Goal: Find specific page/section: Find specific page/section

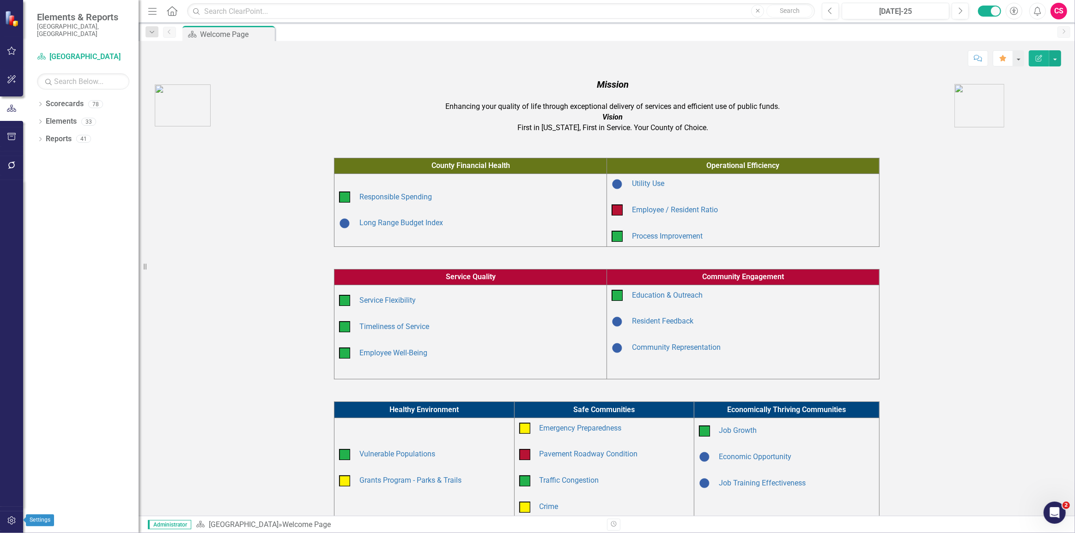
click at [17, 526] on button "button" at bounding box center [11, 521] width 21 height 19
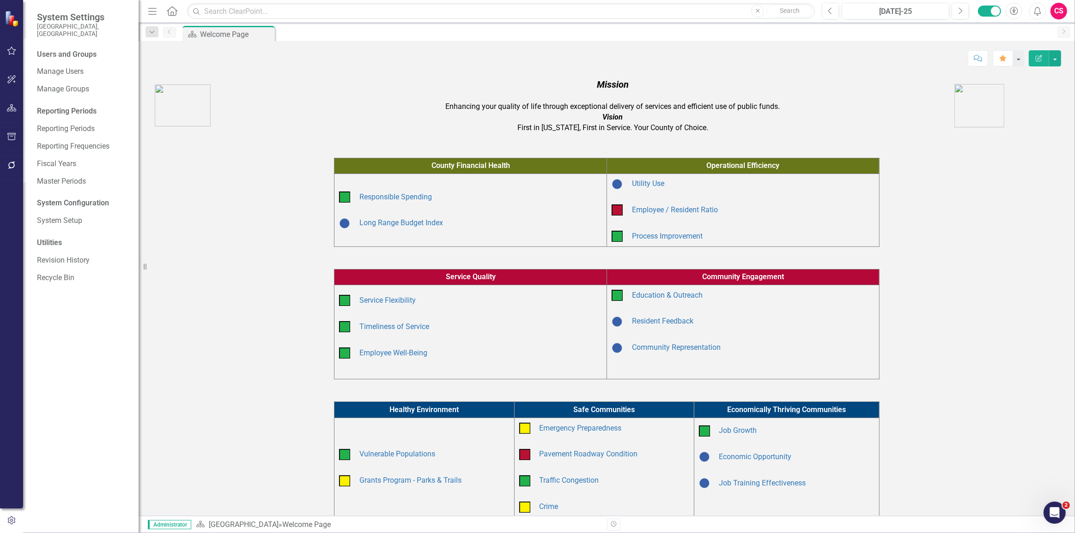
click at [12, 110] on icon "button" at bounding box center [12, 107] width 10 height 7
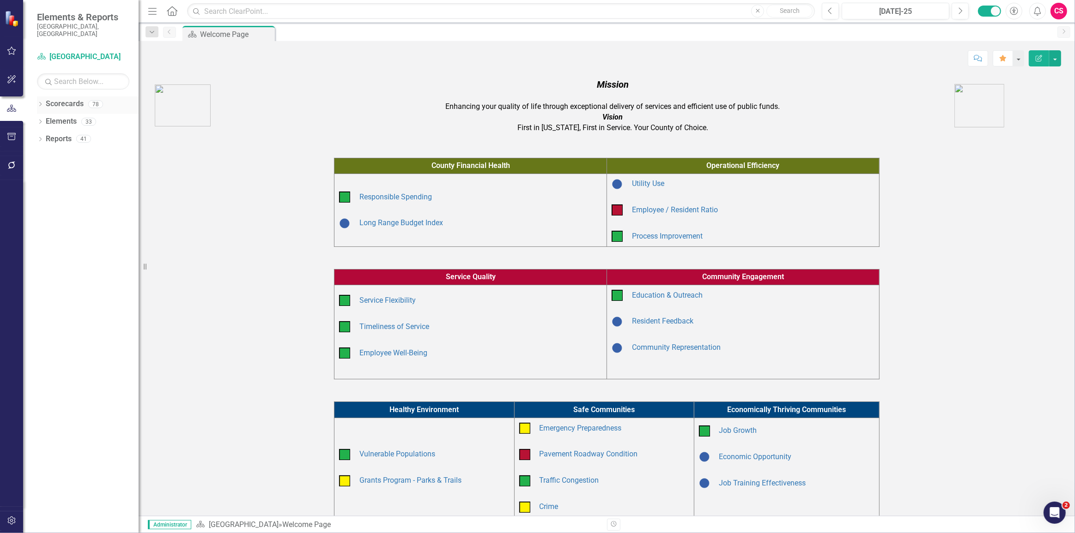
click at [38, 103] on icon "Dropdown" at bounding box center [40, 105] width 6 height 5
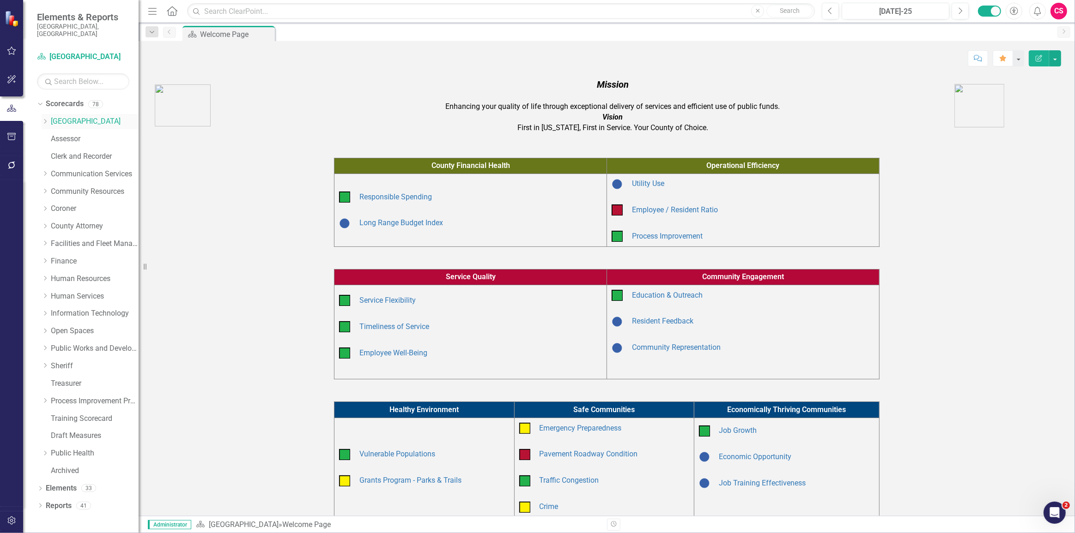
click at [45, 119] on icon "Dropdown" at bounding box center [45, 122] width 7 height 6
drag, startPoint x: 146, startPoint y: 217, endPoint x: 152, endPoint y: 218, distance: 5.7
click at [152, 218] on div "County Financial Health Operational Efficiency Responsible Spending Long Range …" at bounding box center [606, 191] width 922 height 111
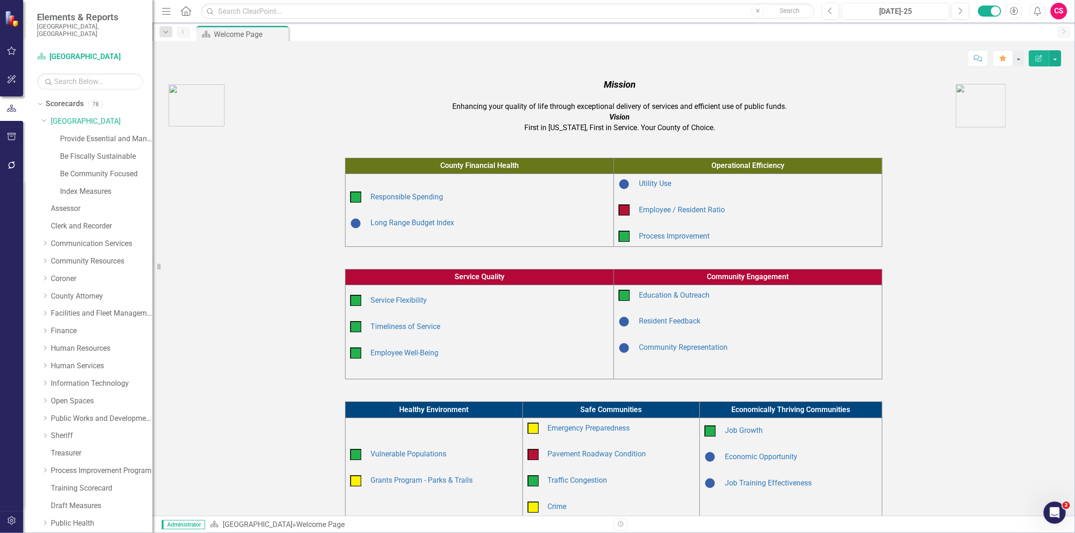
drag, startPoint x: 143, startPoint y: 225, endPoint x: 152, endPoint y: 223, distance: 9.5
click at [152, 223] on div "Resize" at bounding box center [155, 266] width 7 height 533
click at [60, 73] on input "text" at bounding box center [90, 81] width 106 height 16
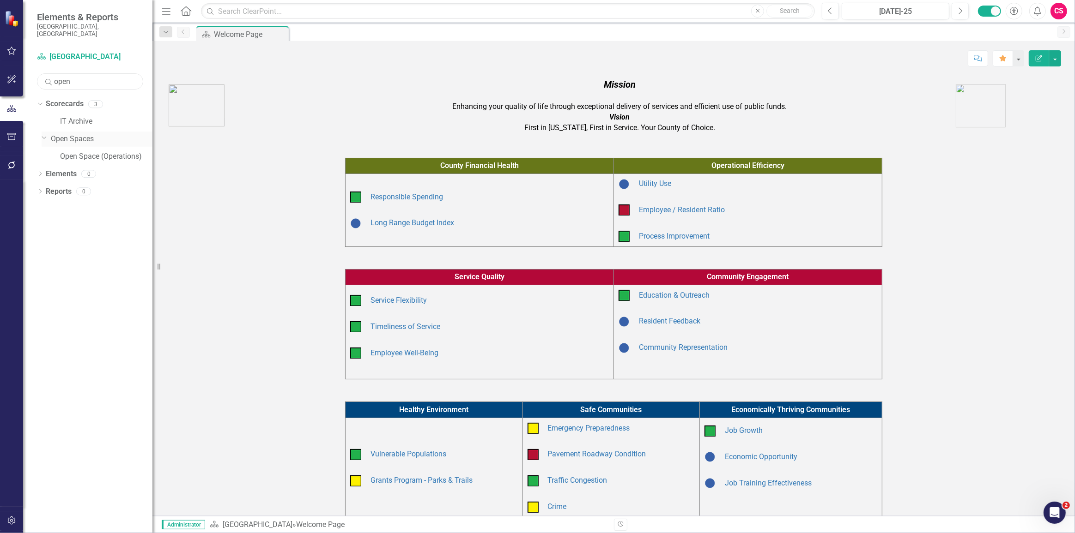
type input "open"
click at [101, 136] on link "Open Spaces" at bounding box center [102, 139] width 102 height 11
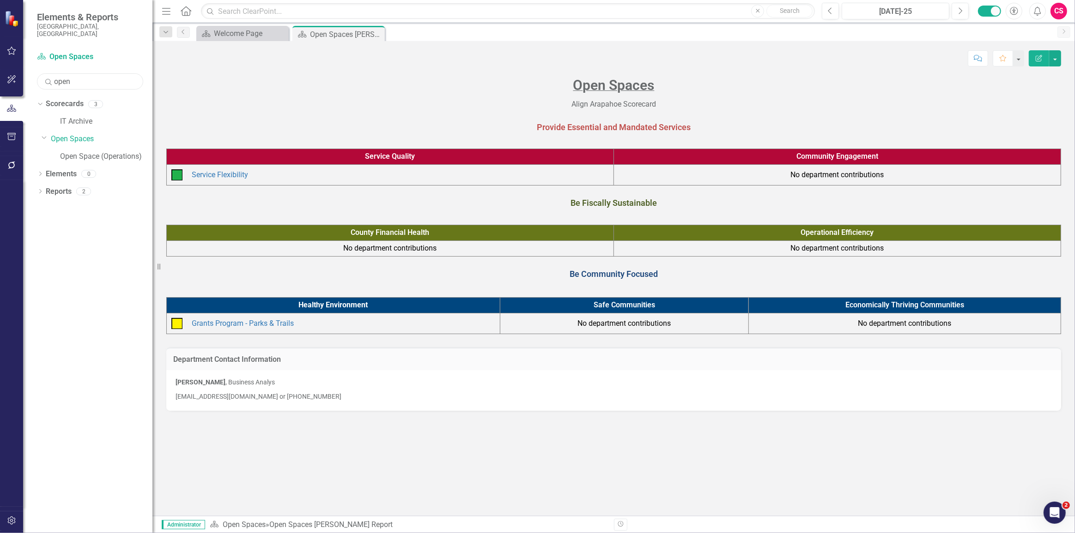
drag, startPoint x: 111, startPoint y: 81, endPoint x: 37, endPoint y: 72, distance: 74.5
click at [37, 73] on input "open" at bounding box center [90, 81] width 106 height 16
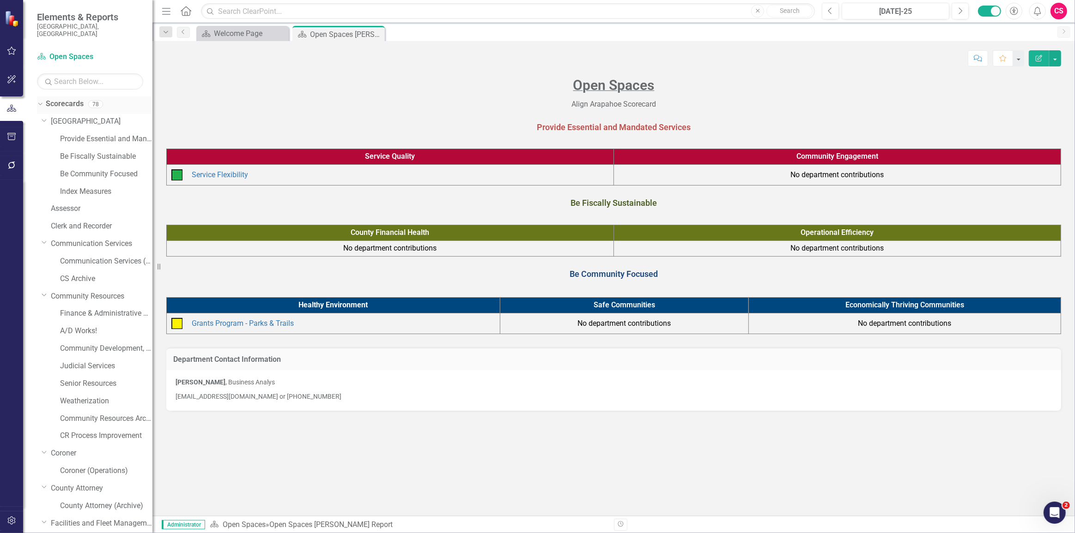
click at [40, 101] on icon "Dropdown" at bounding box center [38, 104] width 5 height 6
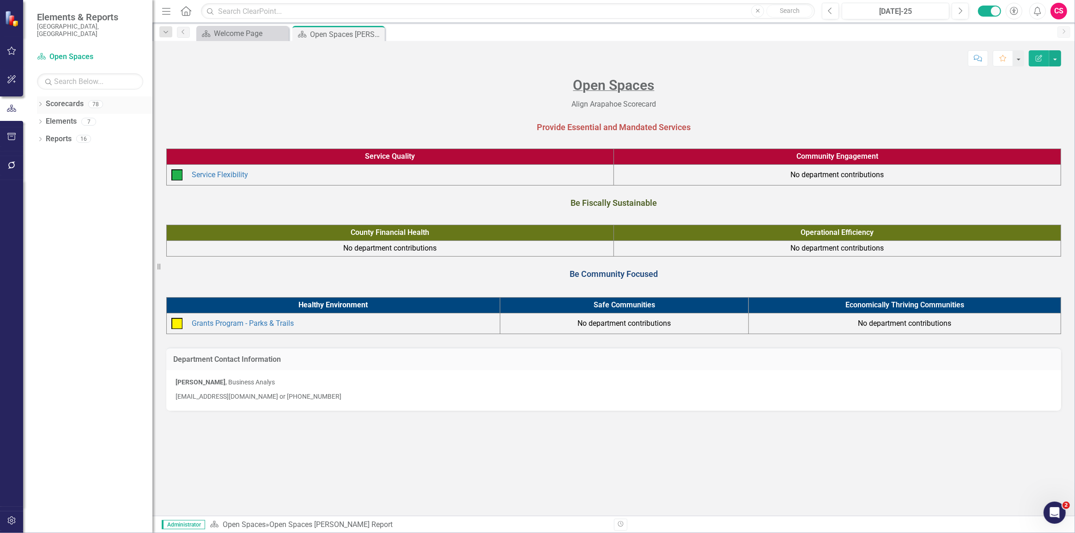
click at [41, 103] on icon "Dropdown" at bounding box center [40, 105] width 6 height 5
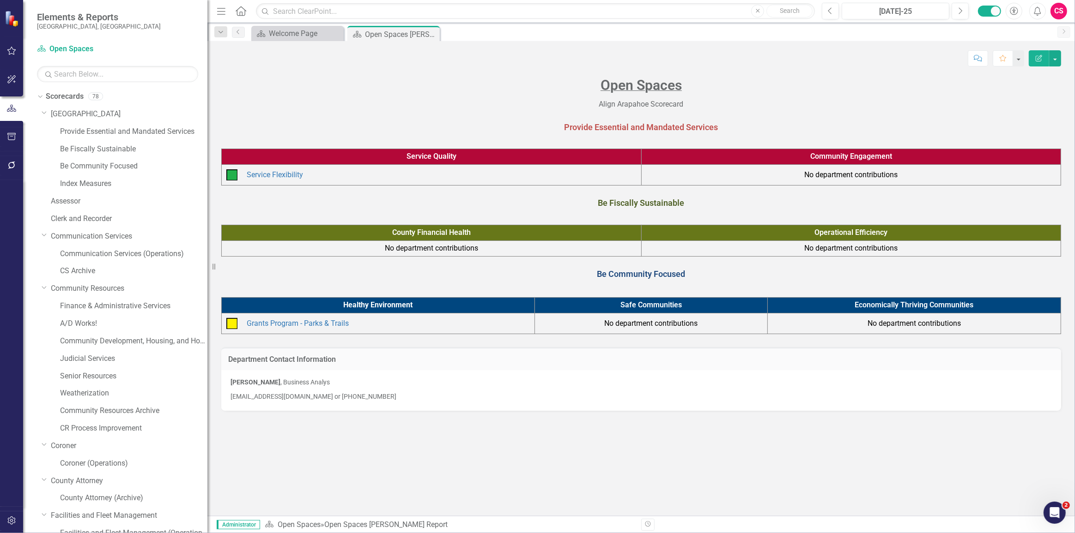
drag, startPoint x: 157, startPoint y: 144, endPoint x: 207, endPoint y: 160, distance: 53.5
click at [207, 160] on div "Resize" at bounding box center [210, 266] width 7 height 533
drag, startPoint x: 103, startPoint y: 109, endPoint x: 101, endPoint y: 114, distance: 5.6
click at [103, 109] on link "[GEOGRAPHIC_DATA]" at bounding box center [129, 114] width 157 height 11
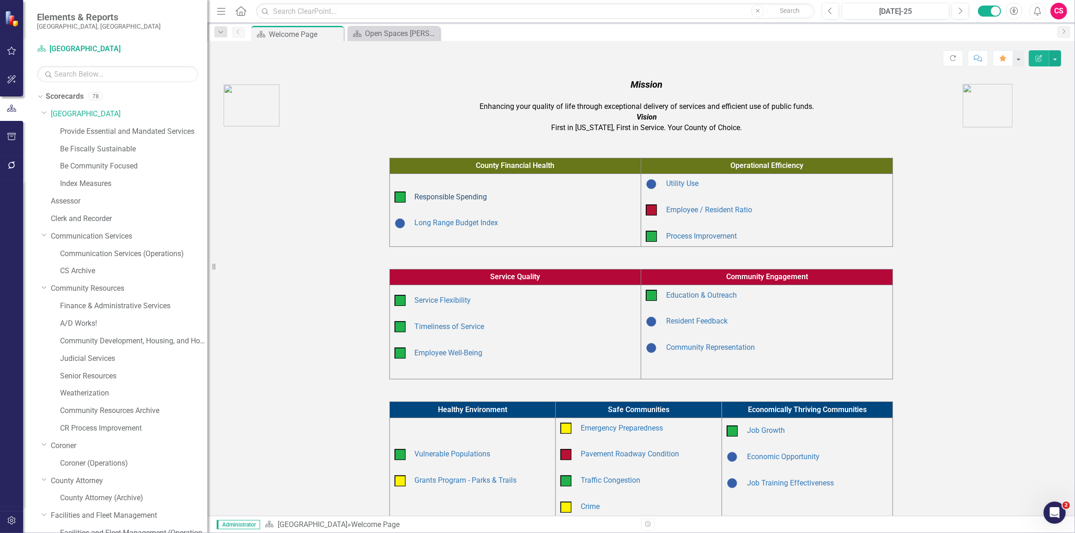
click at [446, 197] on link "Responsible Spending" at bounding box center [451, 197] width 73 height 9
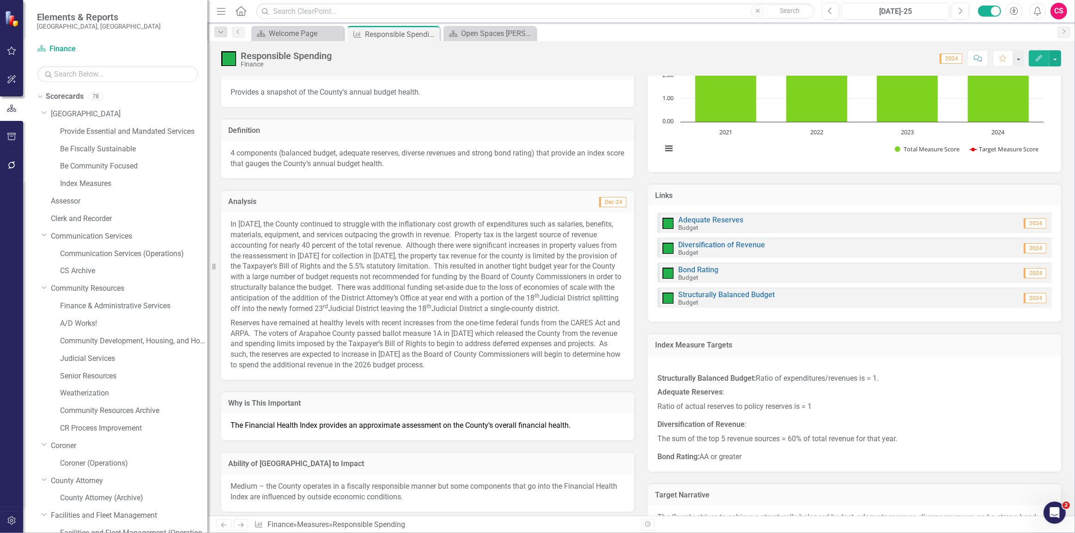
scroll to position [210, 0]
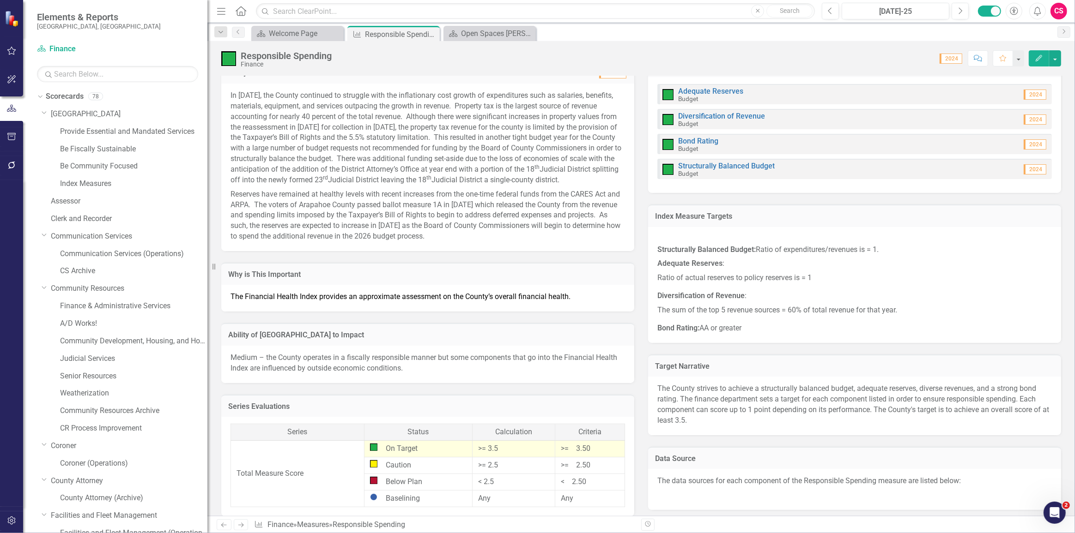
click at [224, 52] on img at bounding box center [228, 58] width 15 height 15
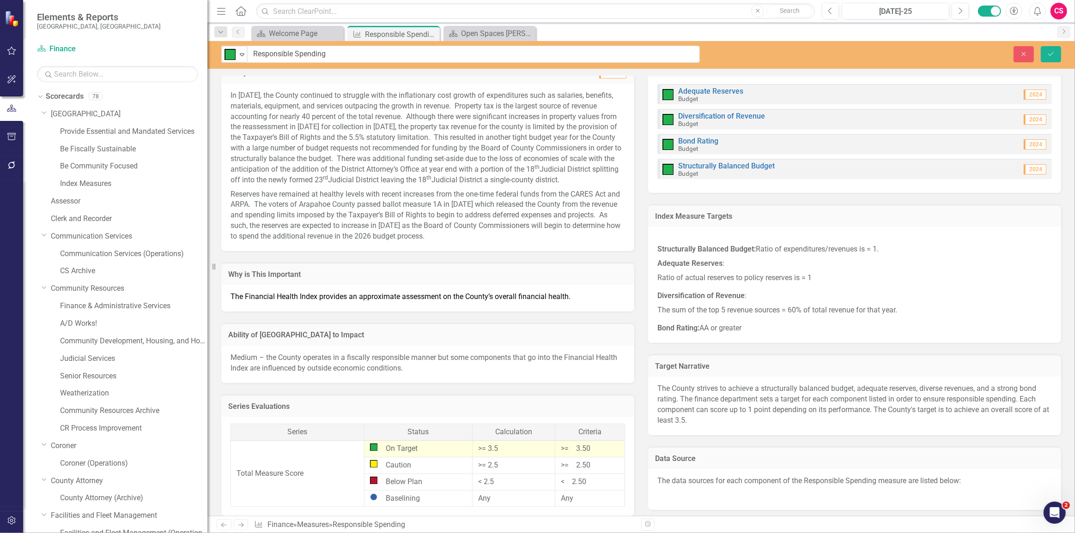
click at [226, 56] on img at bounding box center [229, 54] width 11 height 11
drag, startPoint x: 1026, startPoint y: 57, endPoint x: 513, endPoint y: 265, distance: 553.8
click at [1026, 57] on button "Close" at bounding box center [1023, 54] width 20 height 16
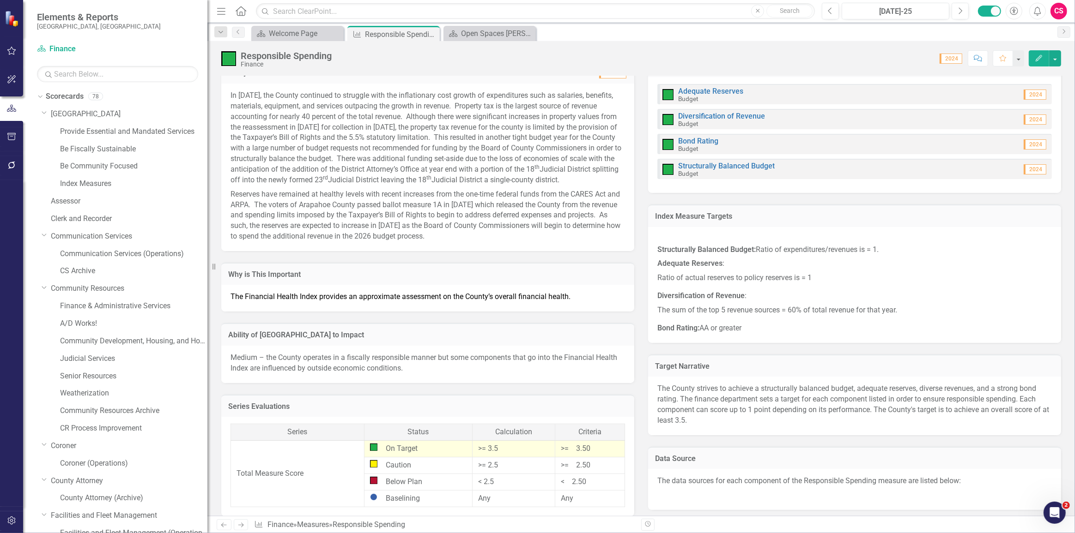
click at [239, 53] on div "Responsible Spending Finance" at bounding box center [278, 59] width 115 height 18
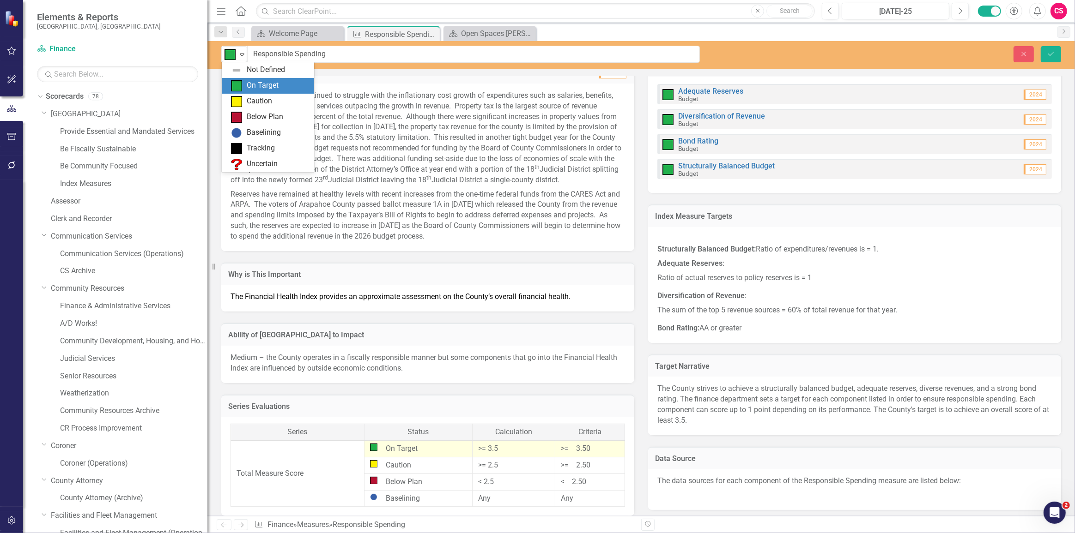
click at [233, 60] on div "On Target Expand" at bounding box center [234, 54] width 25 height 16
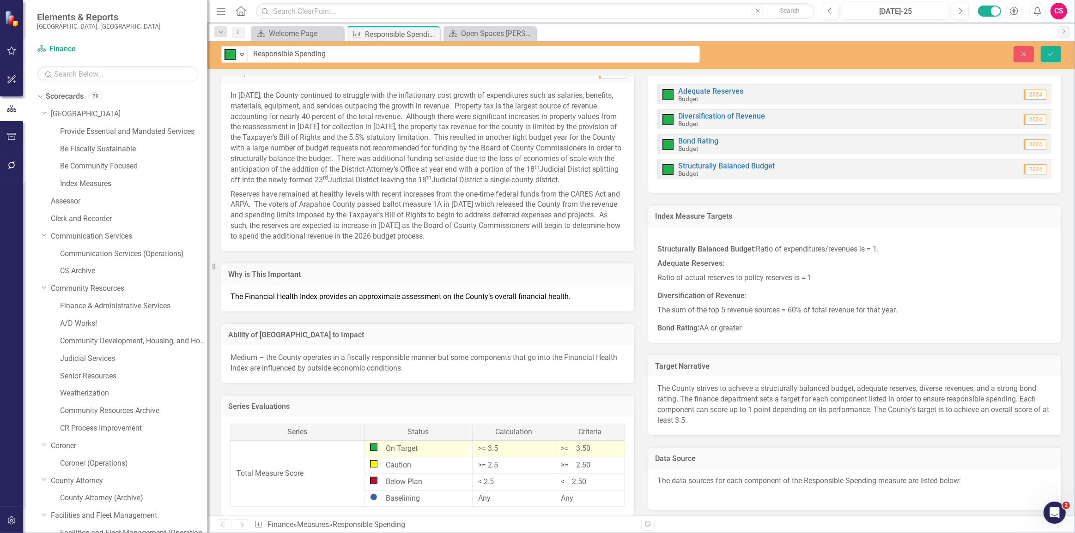
click at [233, 60] on div "On Target Expand" at bounding box center [234, 54] width 25 height 16
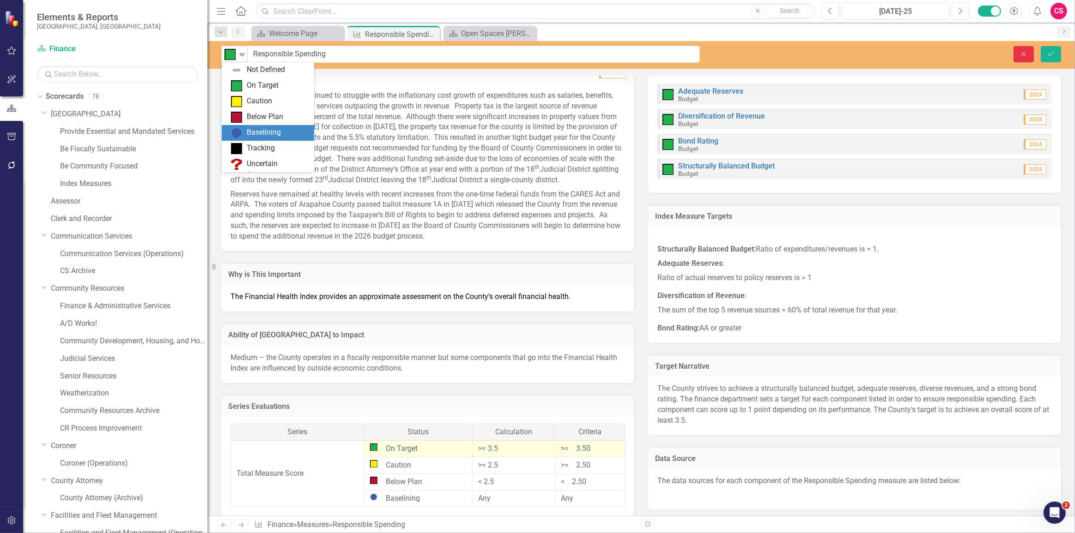
click at [1026, 55] on icon "Close" at bounding box center [1023, 54] width 8 height 6
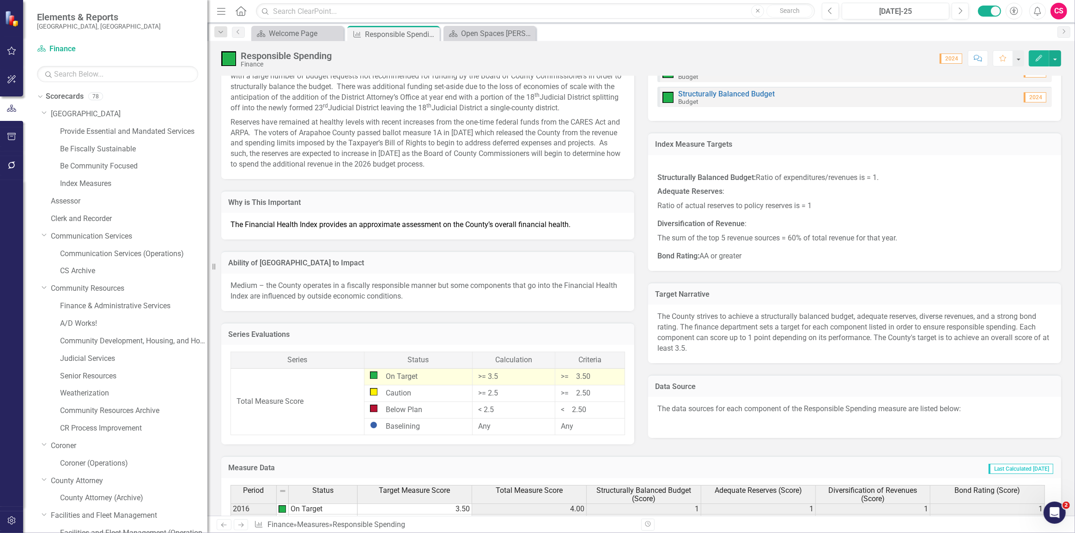
scroll to position [294, 0]
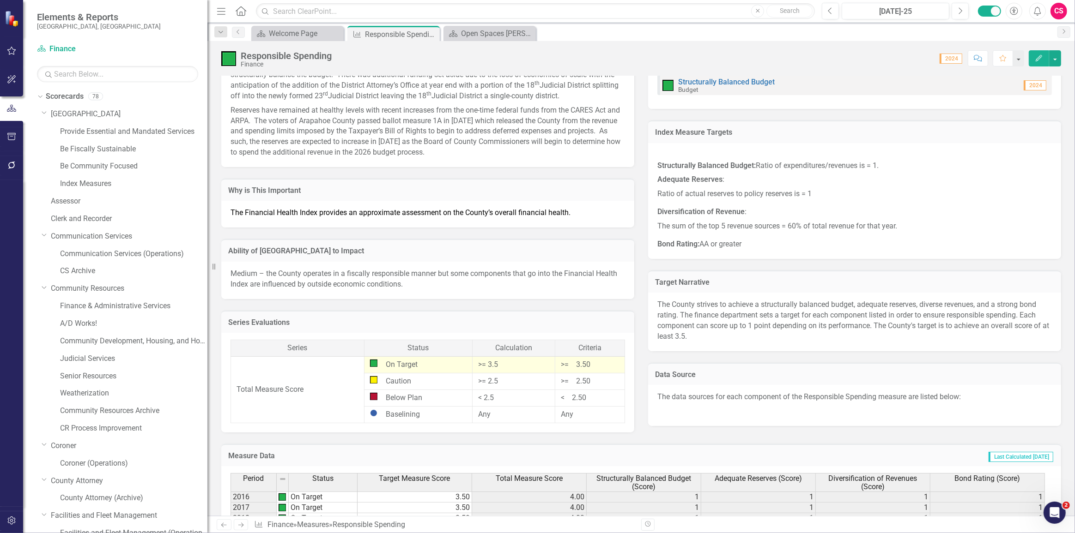
click at [1064, 14] on div "CS" at bounding box center [1058, 11] width 17 height 17
click at [863, 52] on div "Score: 0.00 2024 Completed Comment Favorite Edit" at bounding box center [698, 58] width 725 height 16
click at [1053, 13] on div "CS" at bounding box center [1058, 11] width 17 height 17
click at [1026, 112] on link "icon.portal Success Portal" at bounding box center [1029, 115] width 73 height 17
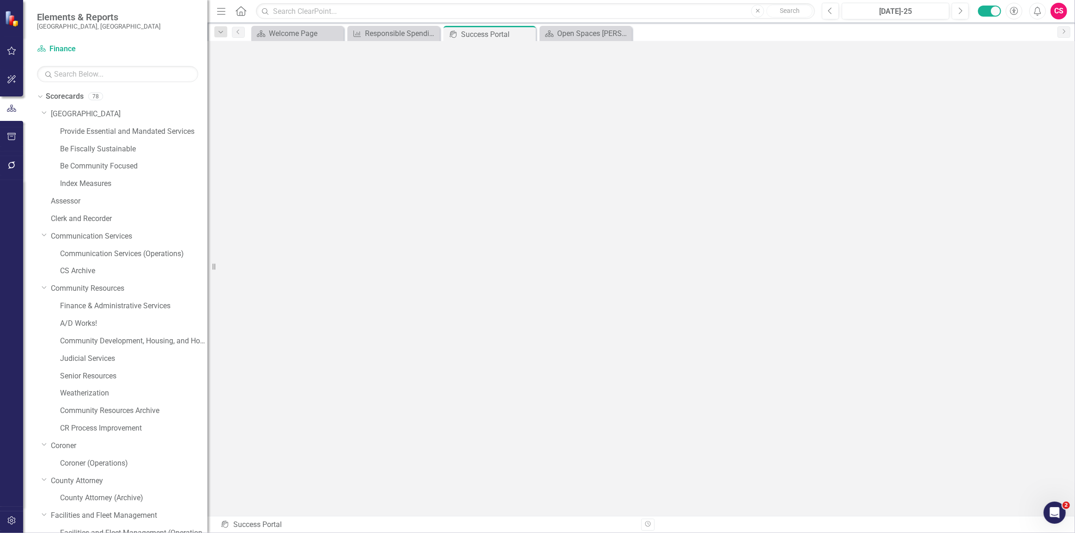
scroll to position [2, 0]
